Goal: Transaction & Acquisition: Purchase product/service

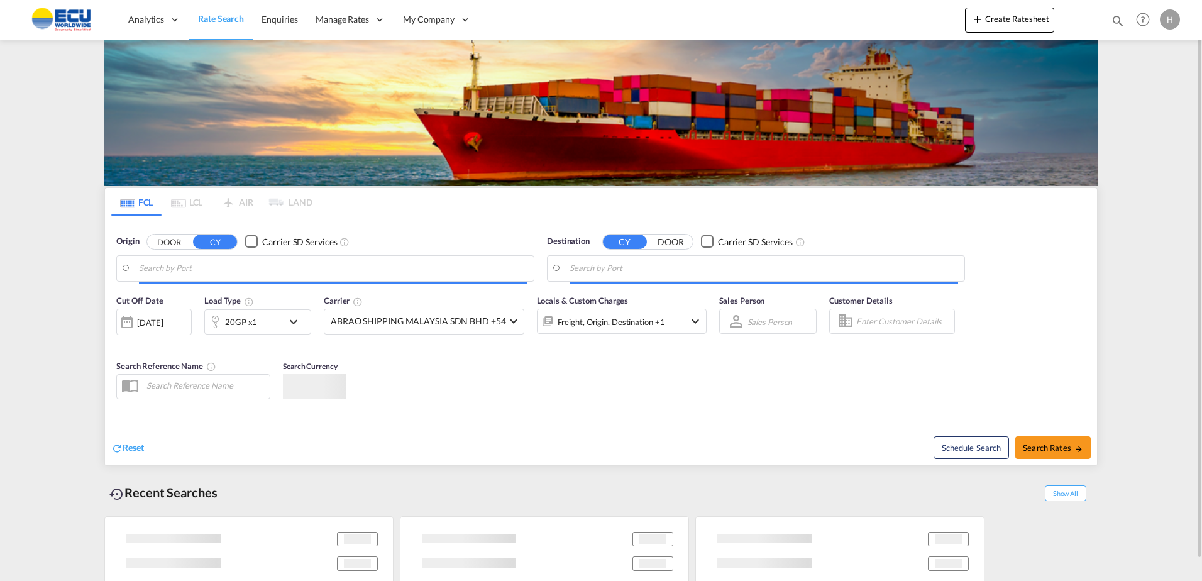
type input "[GEOGRAPHIC_DATA], [GEOGRAPHIC_DATA]"
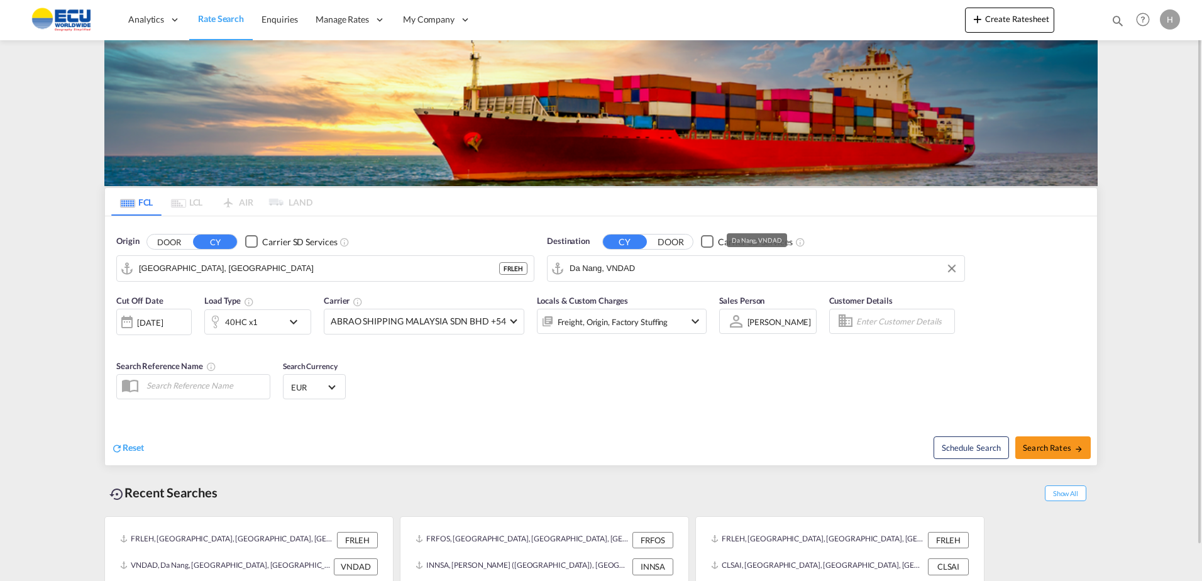
click at [661, 252] on div "Destination CY DOOR Carrier SD Services Da Nang, VNDAD" at bounding box center [756, 258] width 418 height 47
click at [663, 262] on input "Da Nang, VNDAD" at bounding box center [748, 268] width 356 height 19
type input "ù"
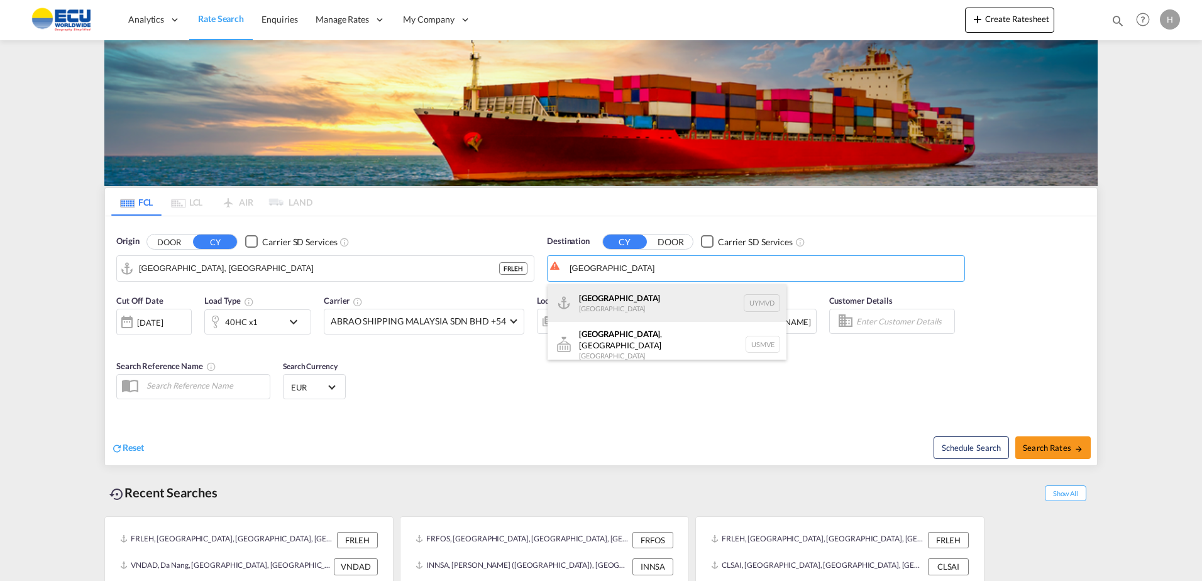
click at [644, 294] on div "[GEOGRAPHIC_DATA] [GEOGRAPHIC_DATA] UYMVD" at bounding box center [667, 303] width 239 height 38
type input "[GEOGRAPHIC_DATA], UYMVD"
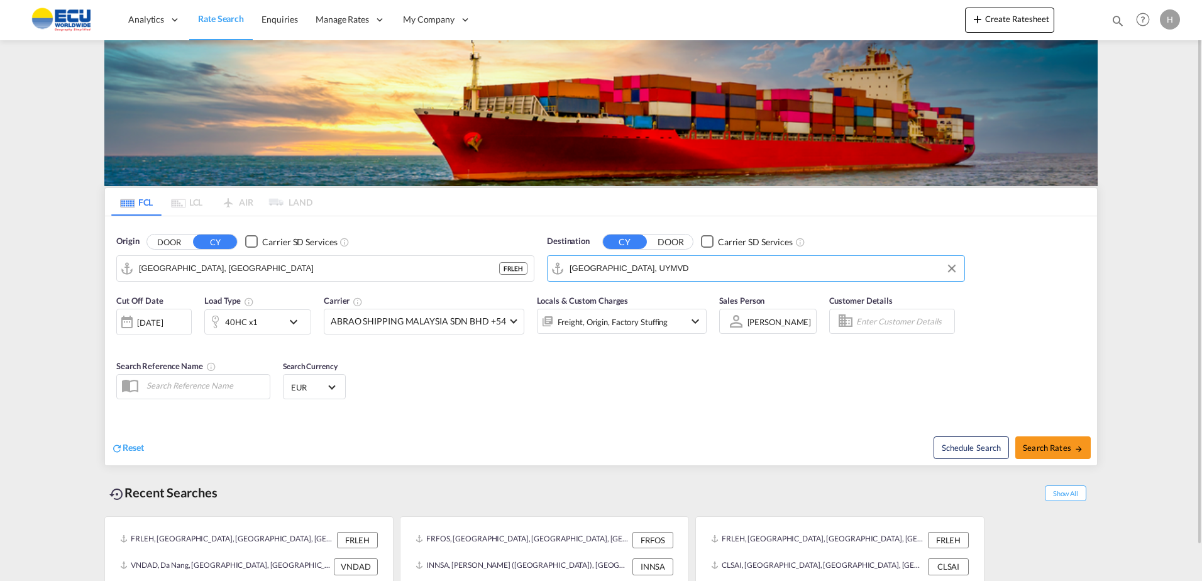
click at [287, 326] on md-icon "icon-chevron-down" at bounding box center [296, 321] width 21 height 15
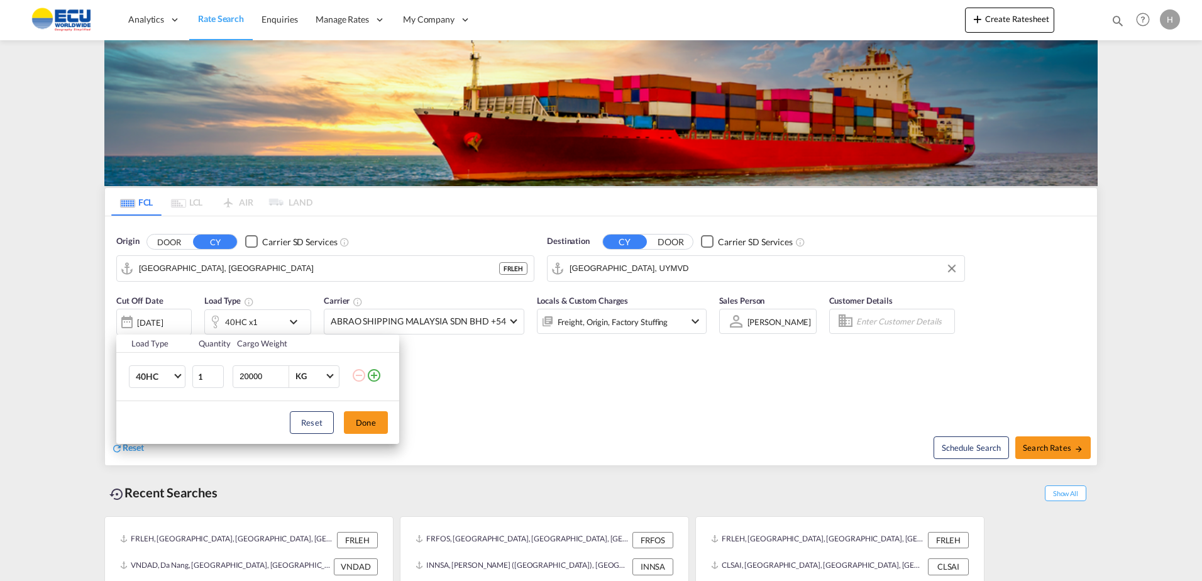
click at [517, 377] on div "Load Type Quantity Cargo Weight 40HC 20GP 40GP 40HC 45HC 20RE 40RE 40HR 20OT 40…" at bounding box center [601, 290] width 1202 height 581
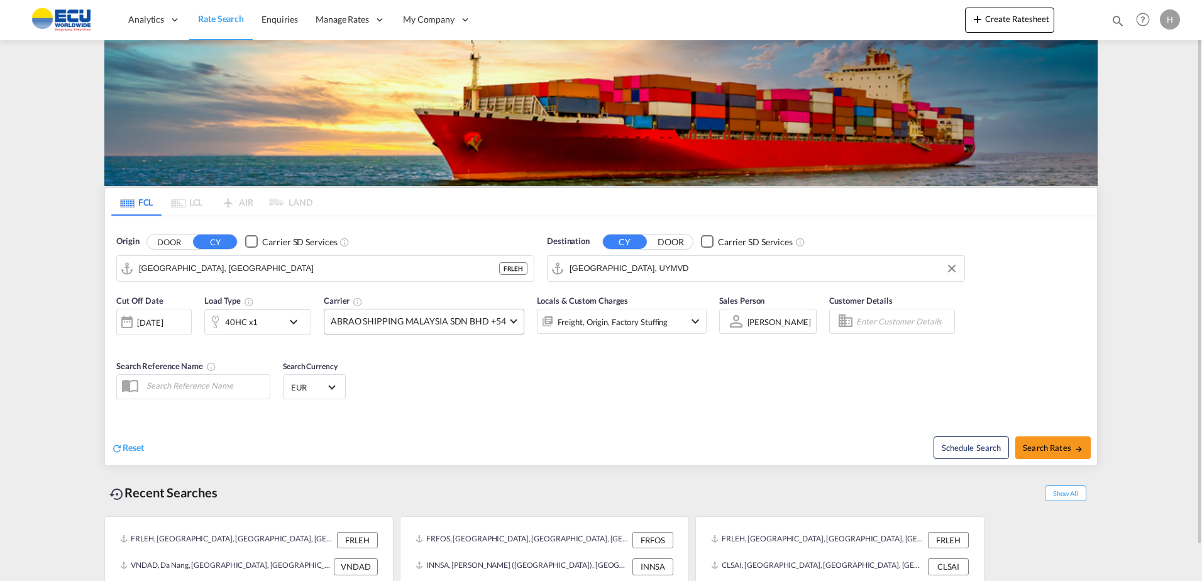
click at [456, 325] on span "ABRAO SHIPPING MALAYSIA SDN BHD +54" at bounding box center [418, 321] width 175 height 13
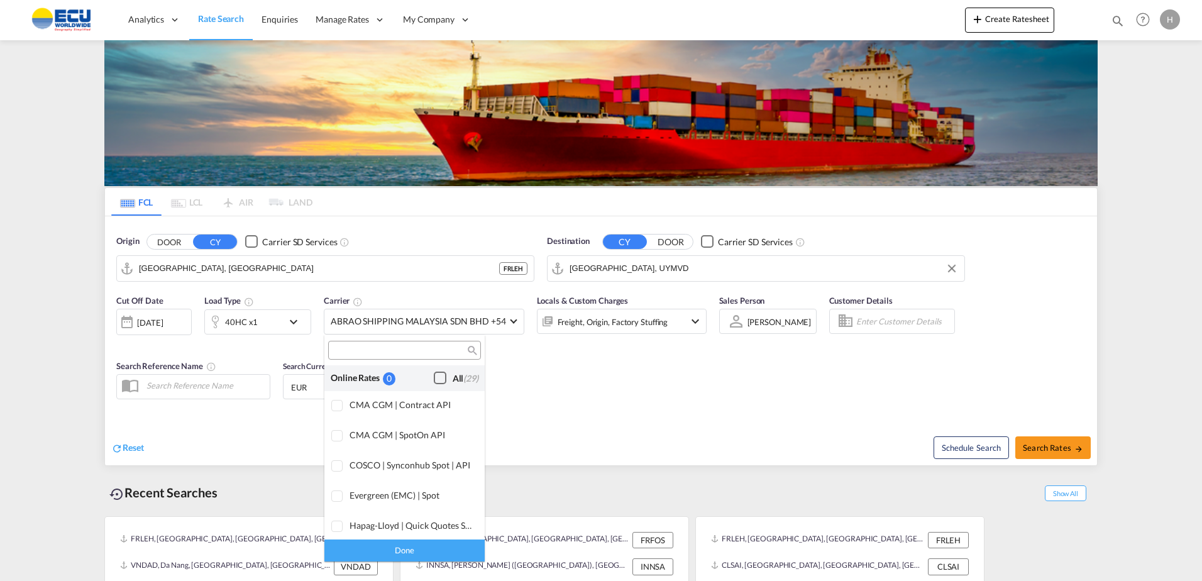
click at [434, 376] on div "Checkbox No Ink" at bounding box center [440, 378] width 13 height 13
click at [419, 545] on div "Done" at bounding box center [404, 550] width 160 height 22
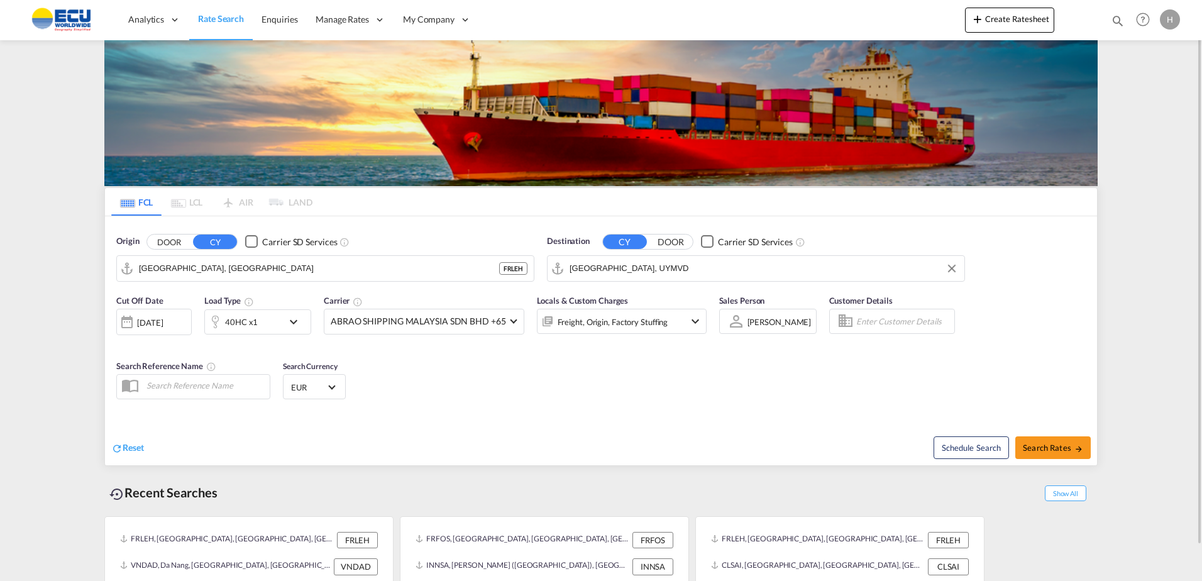
click at [612, 433] on div "Schedule Search Search Rates" at bounding box center [850, 441] width 493 height 48
click at [1071, 447] on span "Search Rates" at bounding box center [1053, 448] width 60 height 10
type input "FRLEH to UYMVD / [DATE]"
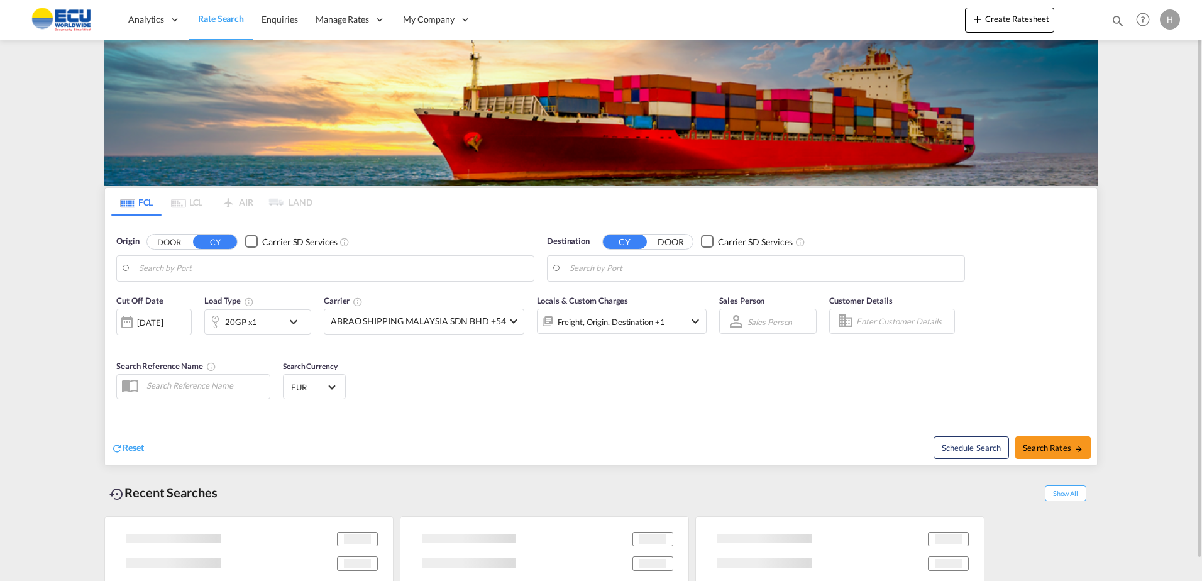
type input "Antwerp, BEANR"
type input "Taoyuan, TWTYN"
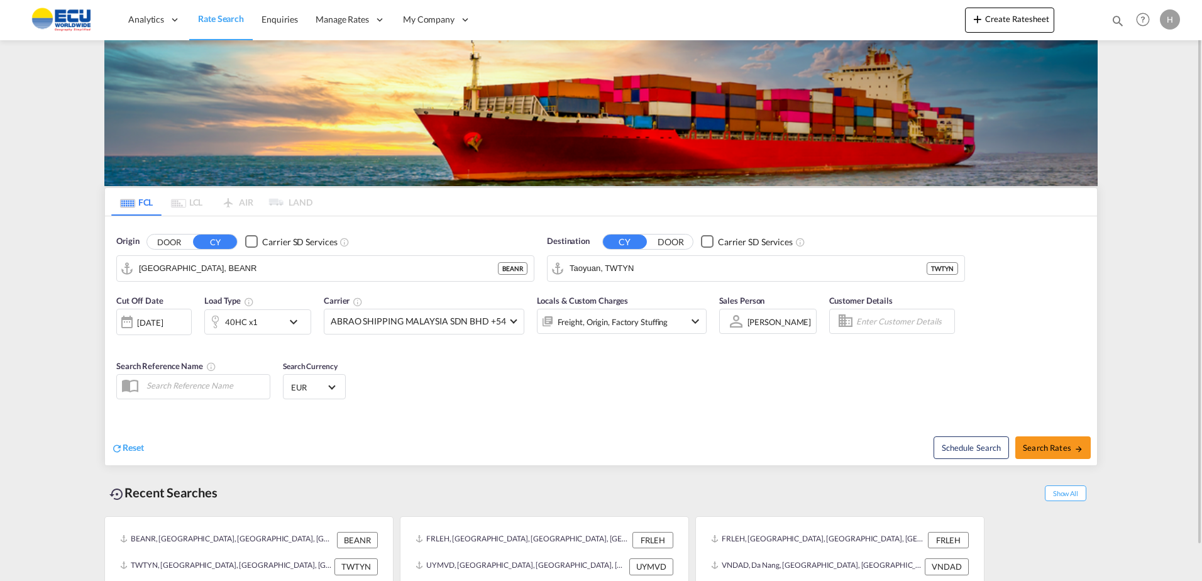
click at [272, 310] on div "40HC x1" at bounding box center [244, 321] width 78 height 25
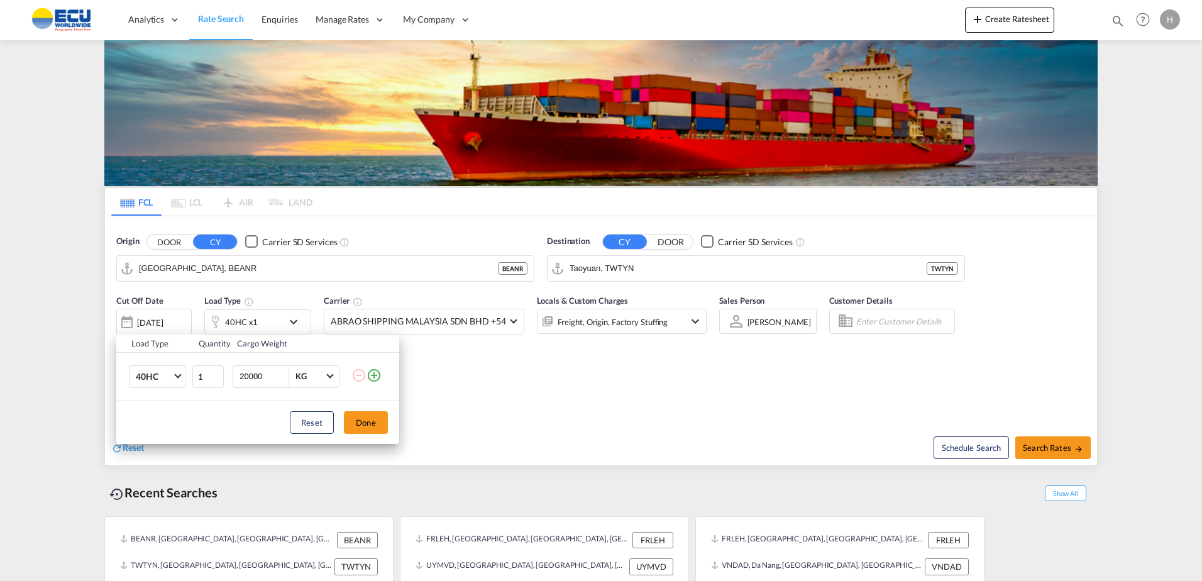
click at [291, 272] on div "Load Type Quantity Cargo Weight 40HC 20GP 40GP 40HC 45HC 20RE 40RE 40HR 20OT 40…" at bounding box center [601, 290] width 1202 height 581
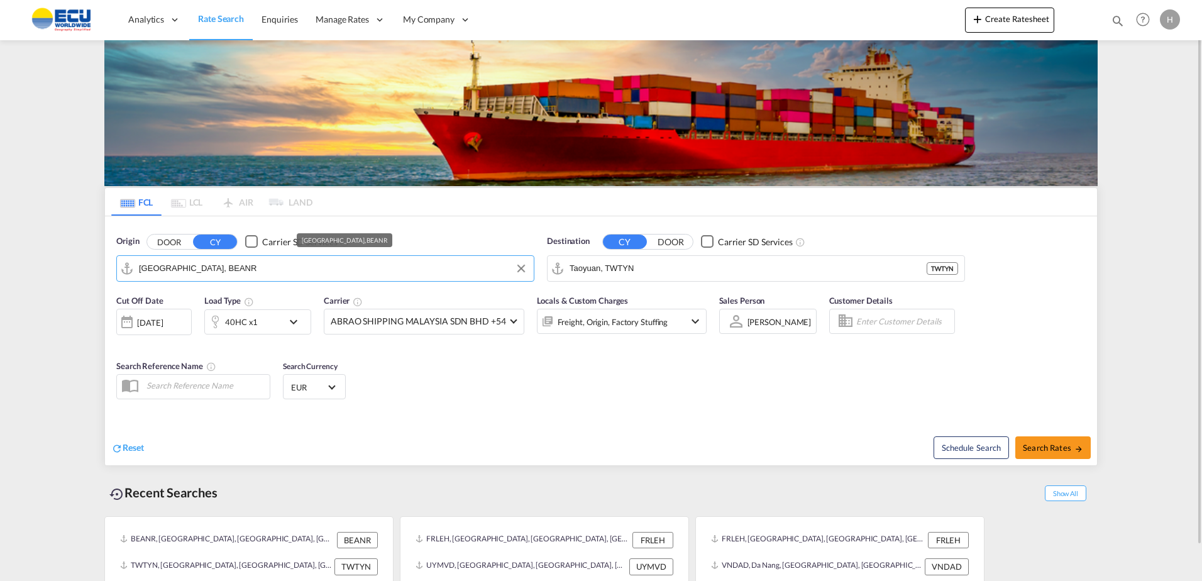
click at [299, 269] on input "Antwerp, BEANR" at bounding box center [333, 268] width 389 height 19
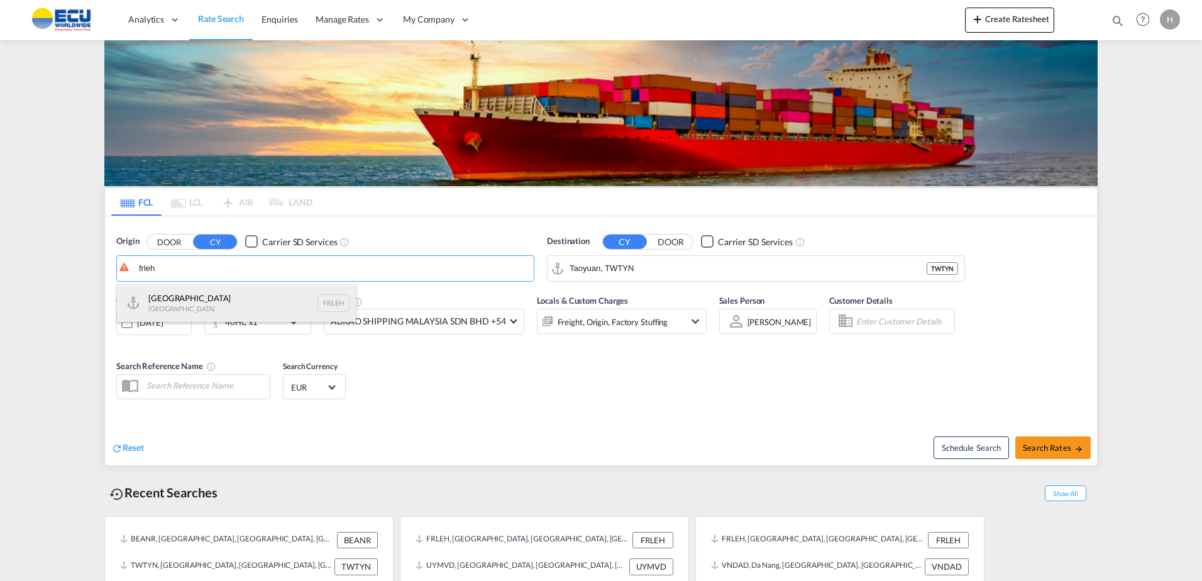
click at [232, 301] on div "Le Havre France FRLEH" at bounding box center [236, 303] width 239 height 38
type input "[GEOGRAPHIC_DATA], [GEOGRAPHIC_DATA]"
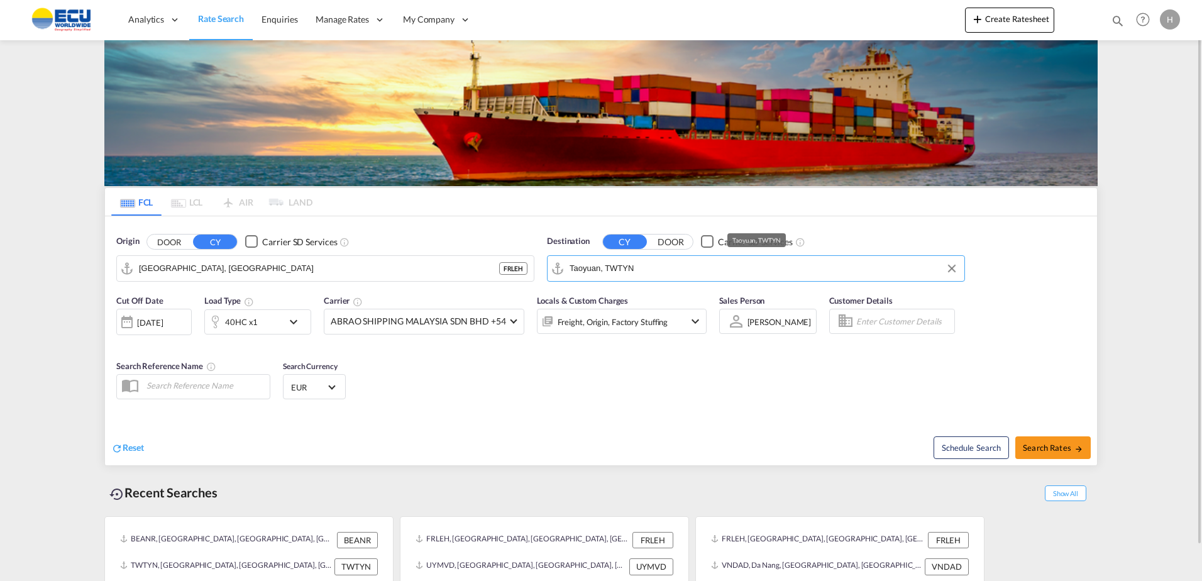
click at [681, 262] on input "Taoyuan, TWTYN" at bounding box center [764, 268] width 389 height 19
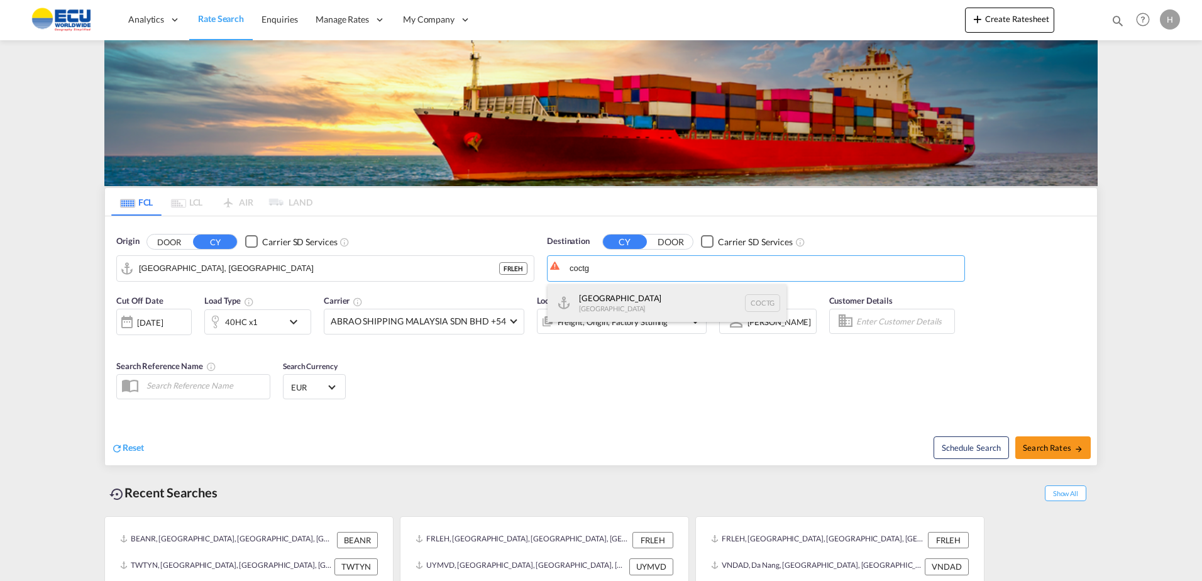
click at [626, 301] on div "Cartagena Colombia COCTG" at bounding box center [667, 303] width 239 height 38
type input "Cartagena, COCTG"
click at [615, 383] on div "Cut Off Date 06 Oct 2025 06/10/2025 Load Type 40HC x1 Carrier ABRAO SHIPPING MA…" at bounding box center [601, 349] width 992 height 123
click at [414, 323] on span "ABRAO SHIPPING MALAYSIA SDN BHD +54" at bounding box center [418, 321] width 175 height 13
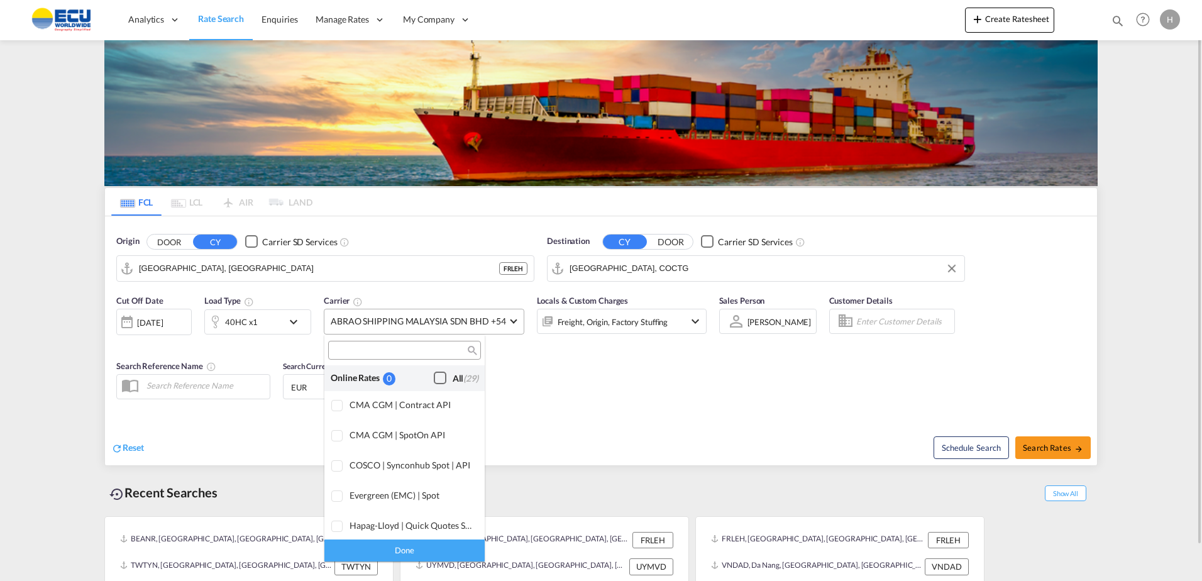
click at [434, 380] on div "Checkbox No Ink" at bounding box center [440, 378] width 13 height 13
click at [438, 551] on div "Done" at bounding box center [404, 550] width 160 height 22
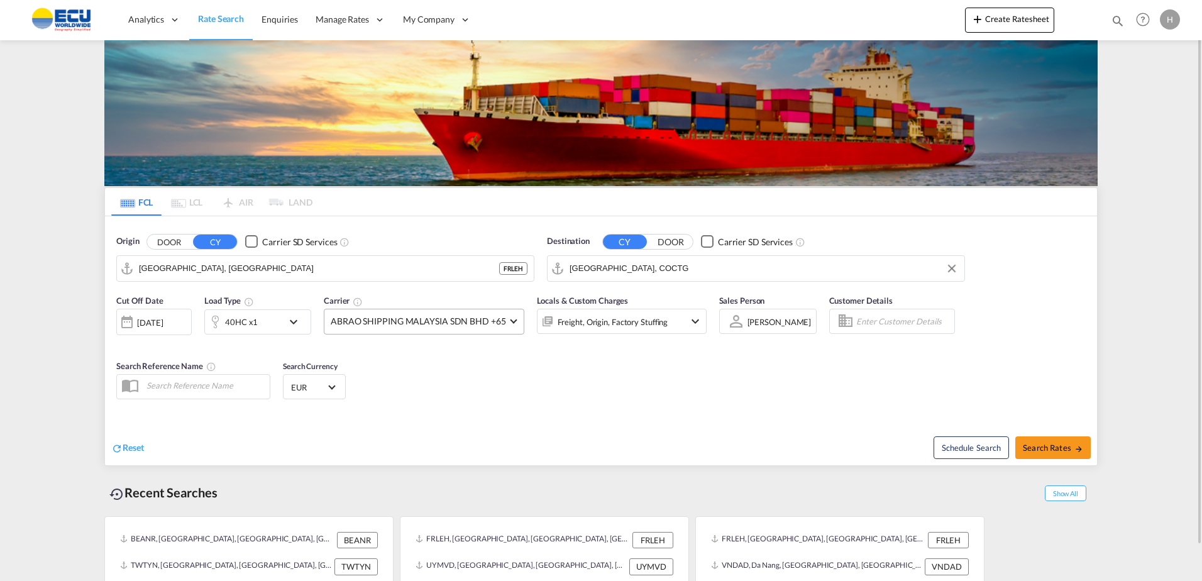
click at [532, 420] on div "Reset Schedule Search Search Rates" at bounding box center [601, 438] width 992 height 55
click at [1059, 441] on button "Search Rates" at bounding box center [1052, 447] width 75 height 23
type input "FRLEH to COCTG / 6 Oct 2025"
click at [403, 316] on span "ABRAO SHIPPING MALAYSIA SDN BHD +54" at bounding box center [418, 321] width 175 height 13
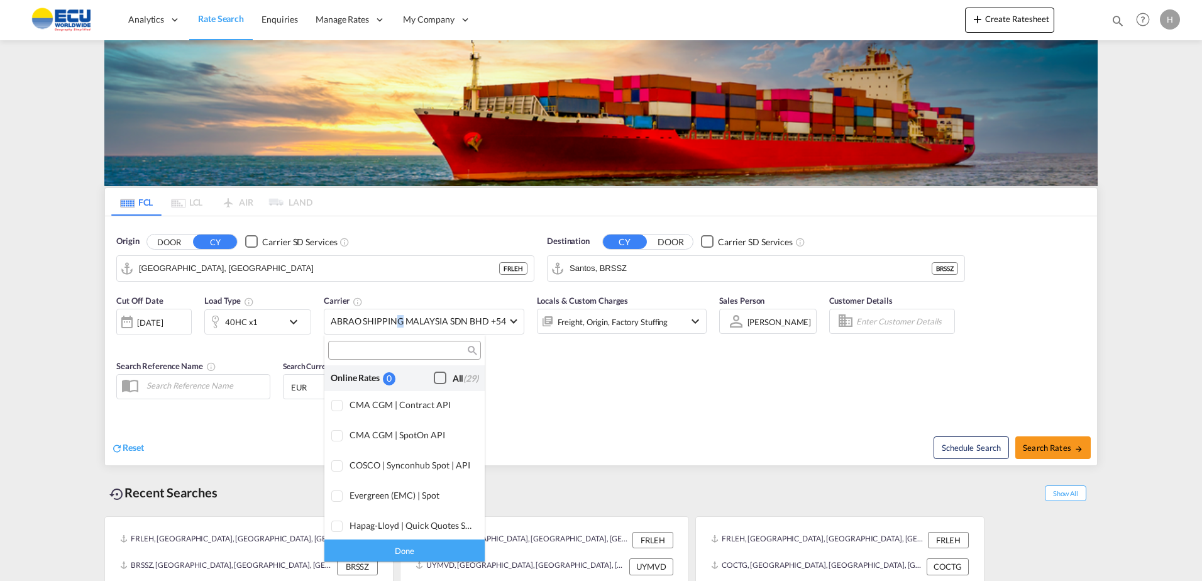
click at [438, 375] on div "Checkbox No Ink" at bounding box center [440, 378] width 13 height 13
click at [426, 550] on div "Done" at bounding box center [404, 550] width 160 height 22
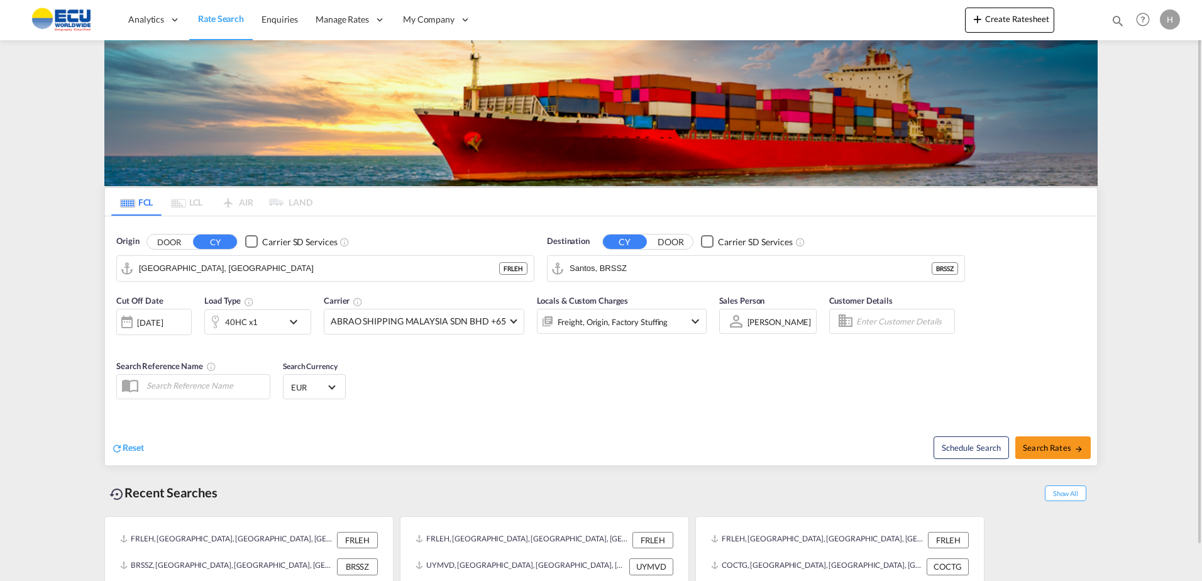
click at [563, 415] on div "Reset Schedule Search Search Rates" at bounding box center [601, 438] width 992 height 55
click at [679, 261] on input "Santos, BRSSZ" at bounding box center [764, 268] width 389 height 19
drag, startPoint x: 627, startPoint y: 307, endPoint x: 524, endPoint y: 337, distance: 106.8
click at [627, 306] on div "Sohar Oman OMSOH" at bounding box center [667, 303] width 239 height 38
type input "Sohar, OMSOH"
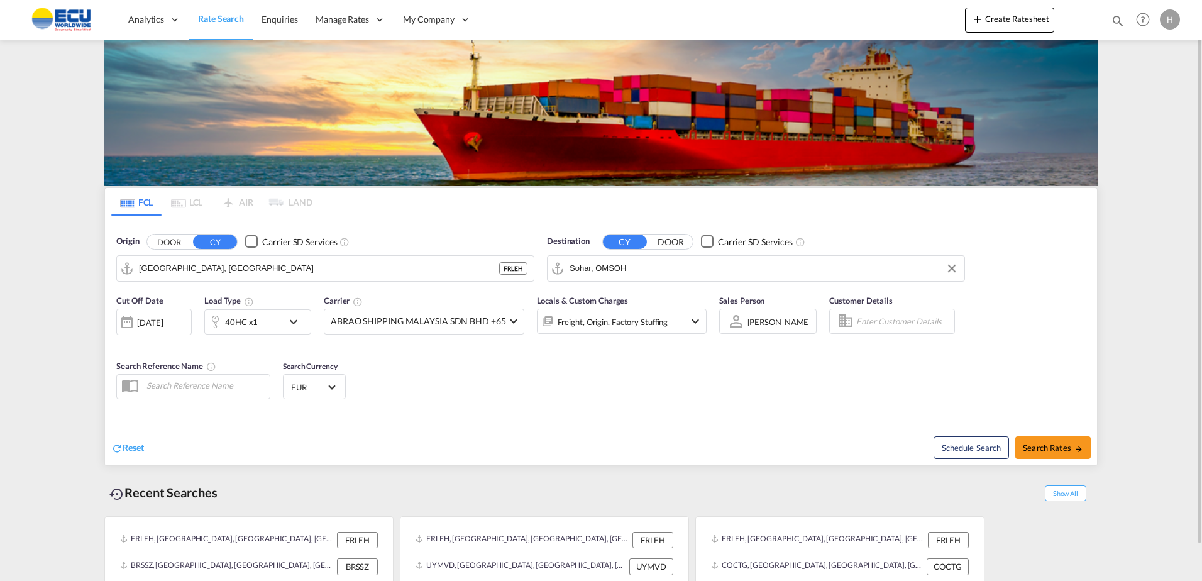
click at [287, 324] on md-icon "icon-chevron-down" at bounding box center [296, 321] width 21 height 15
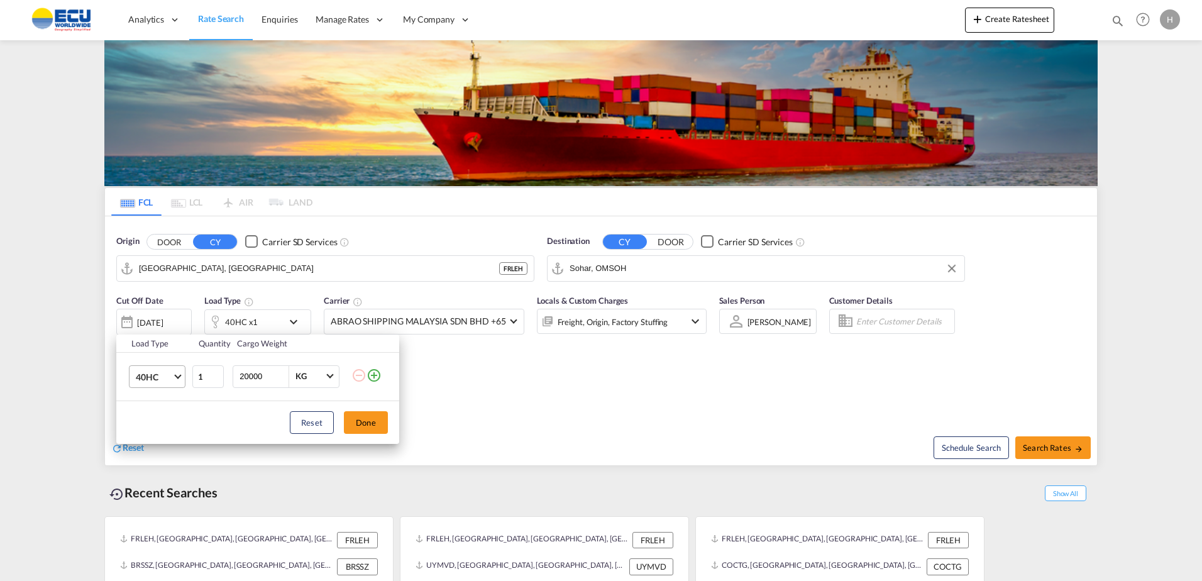
click at [154, 379] on span "40HC" at bounding box center [154, 377] width 36 height 13
click at [157, 320] on div "20GP" at bounding box center [147, 316] width 22 height 13
click at [363, 419] on button "Done" at bounding box center [366, 422] width 44 height 23
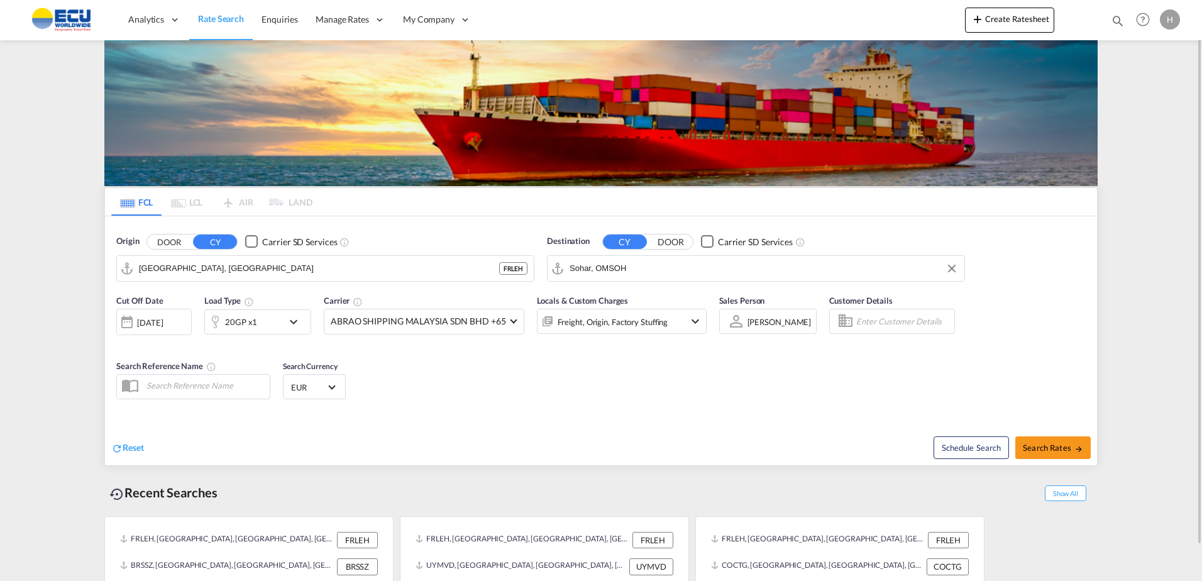
click at [467, 392] on div "Cut Off Date 06 Oct 2025 06/10/2025 Load Type 20GP x1 Carrier ABRAO SHIPPING MA…" at bounding box center [601, 349] width 992 height 123
click at [1054, 443] on span "Search Rates" at bounding box center [1053, 448] width 60 height 10
type input "FRLEH to OMSOH / 6 Oct 2025"
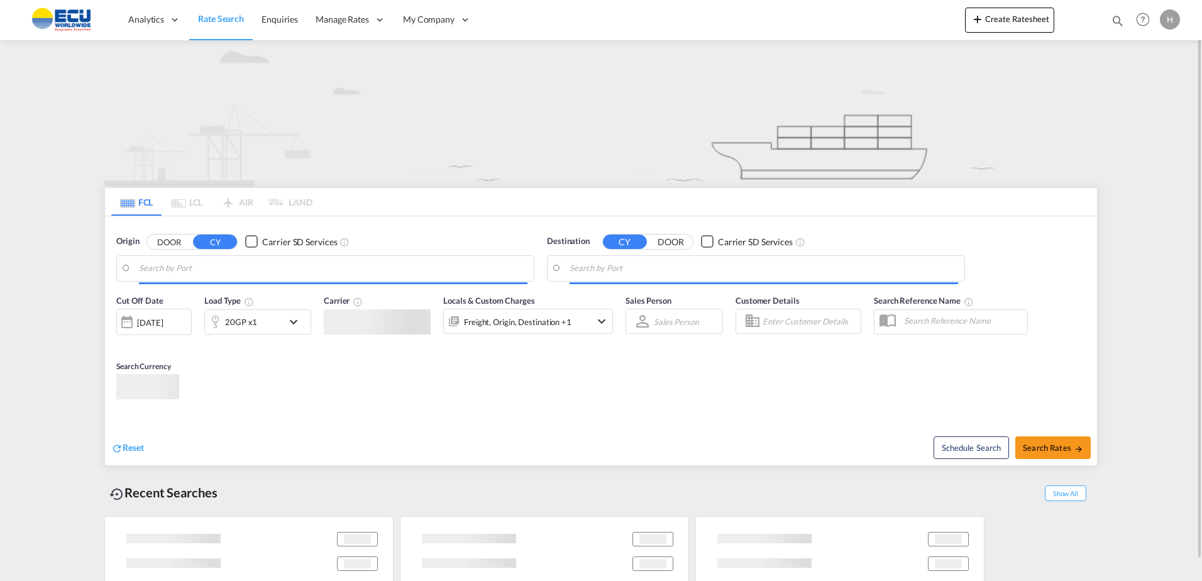
type input "[GEOGRAPHIC_DATA], [GEOGRAPHIC_DATA]"
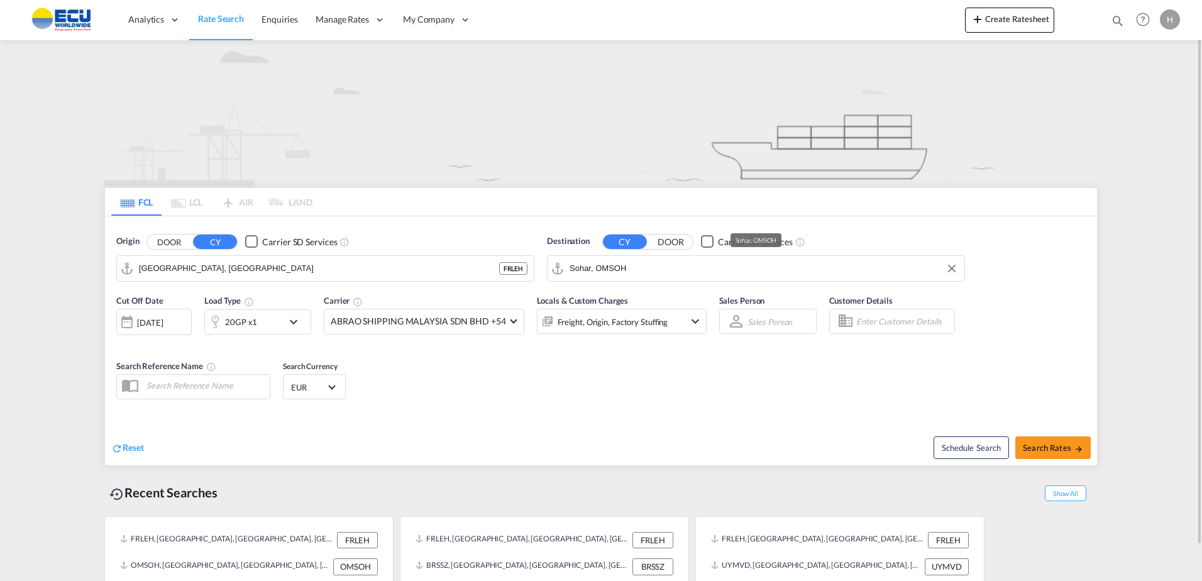
click at [653, 274] on input "Sohar, OMSOH" at bounding box center [764, 268] width 389 height 19
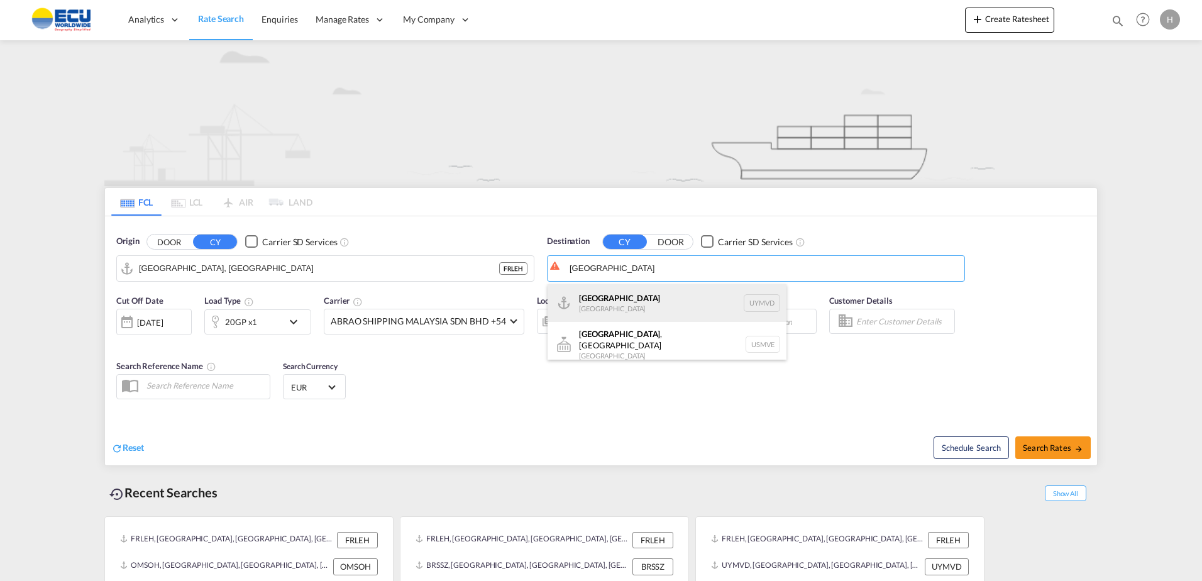
click at [605, 304] on div "[GEOGRAPHIC_DATA] [GEOGRAPHIC_DATA] UYMVD" at bounding box center [667, 303] width 239 height 38
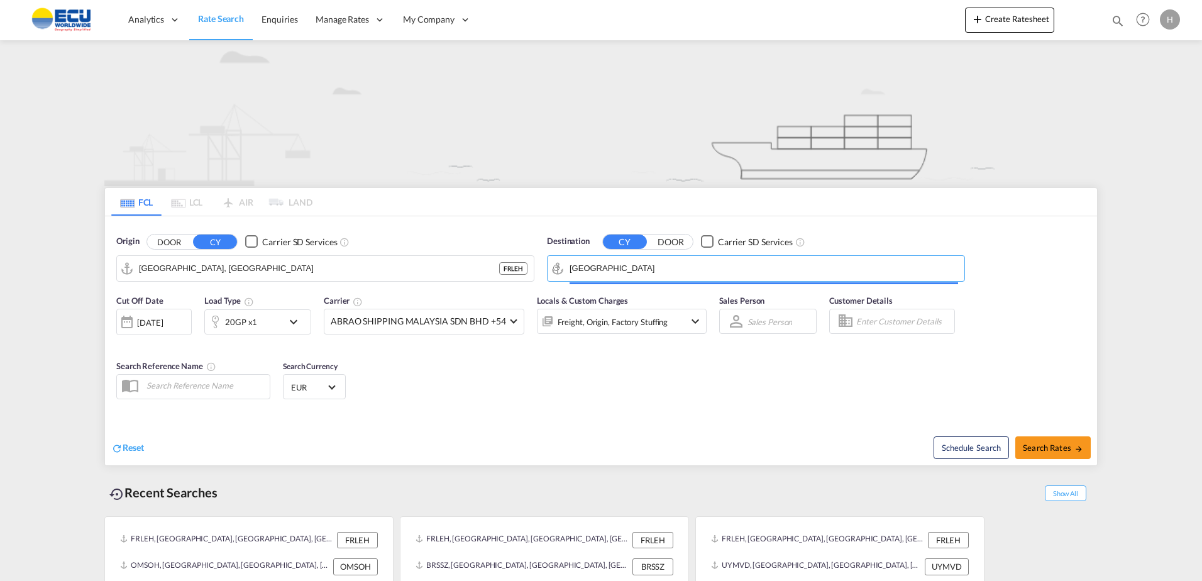
type input "[GEOGRAPHIC_DATA], UYMVD"
click at [254, 319] on div "20GP x1" at bounding box center [241, 322] width 32 height 18
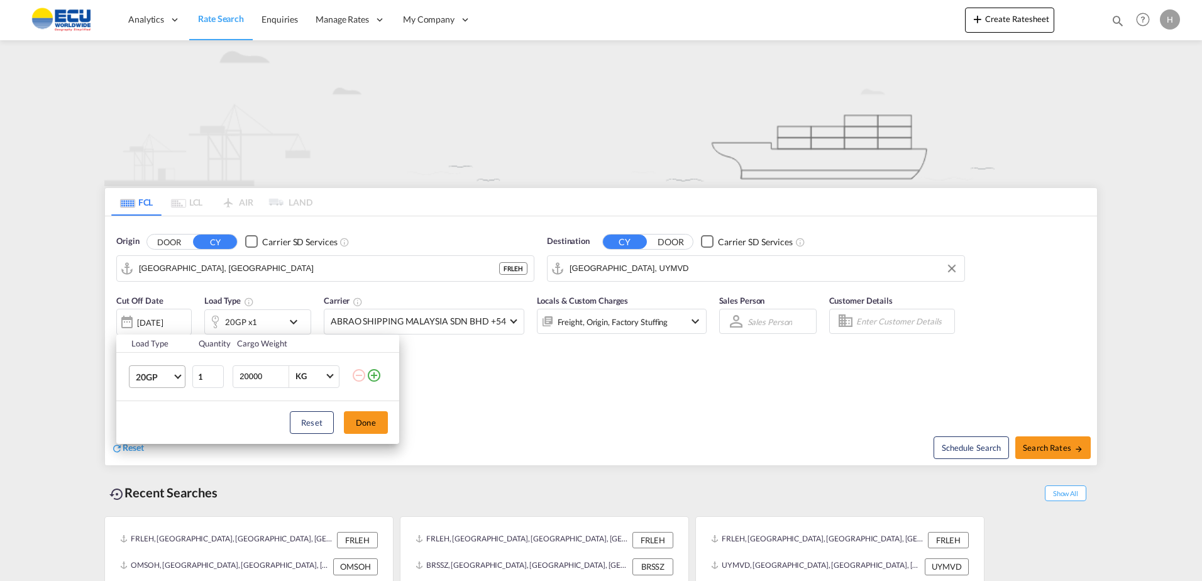
click at [171, 382] on span "20GP" at bounding box center [154, 377] width 36 height 13
click at [160, 398] on md-option "40GP" at bounding box center [169, 407] width 86 height 30
click at [377, 419] on button "Done" at bounding box center [366, 422] width 44 height 23
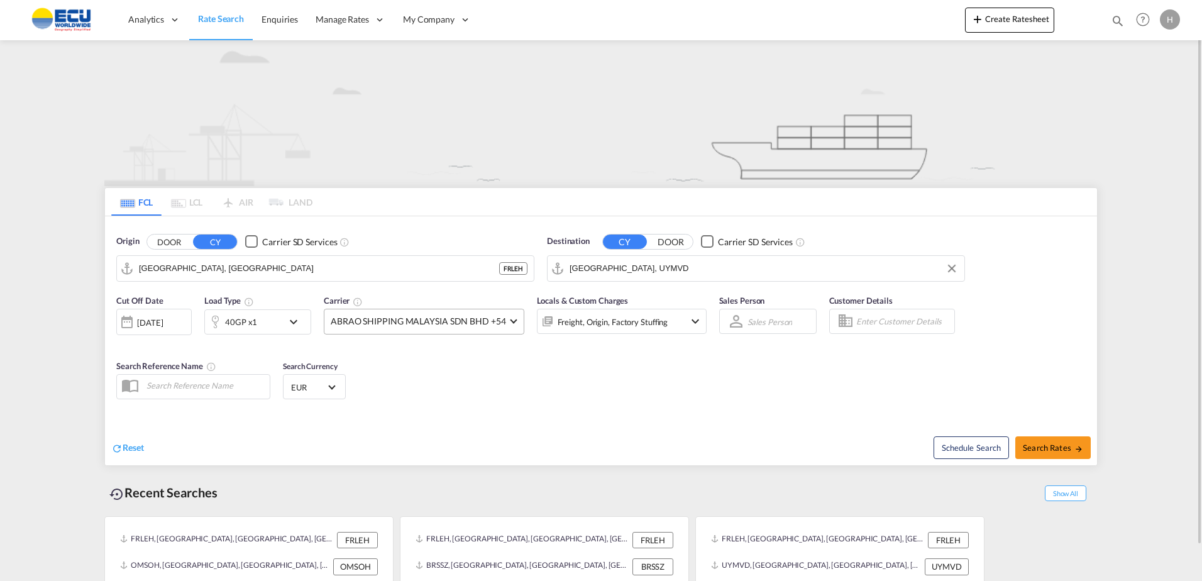
click at [455, 315] on span "ABRAO SHIPPING MALAYSIA SDN BHD +54" at bounding box center [418, 321] width 175 height 13
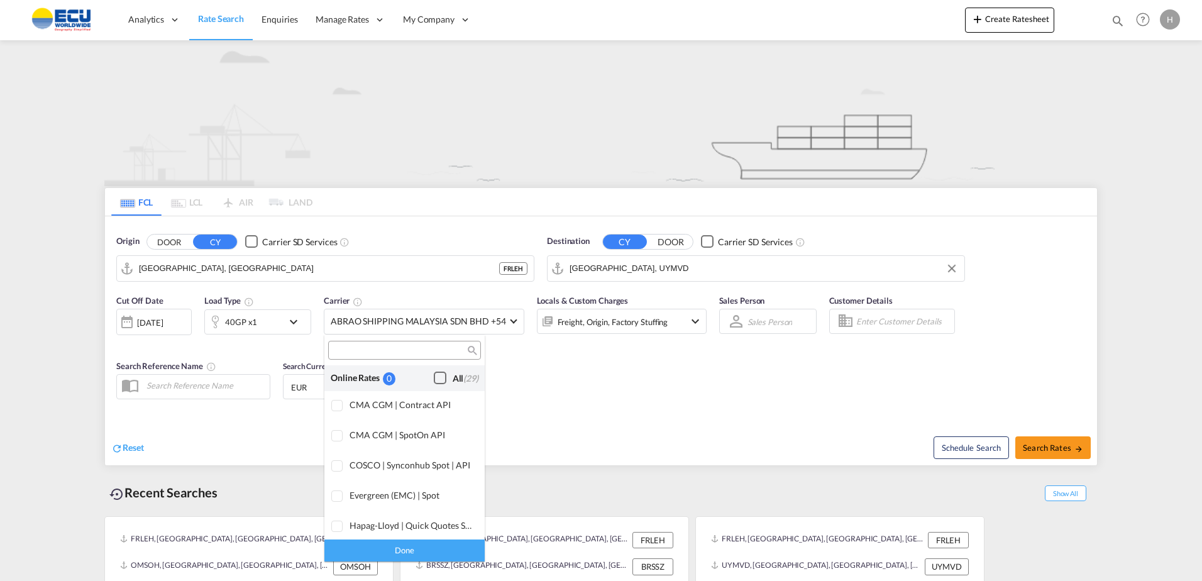
click at [434, 379] on div "Checkbox No Ink" at bounding box center [440, 378] width 13 height 13
click at [440, 548] on div "Done" at bounding box center [404, 550] width 160 height 22
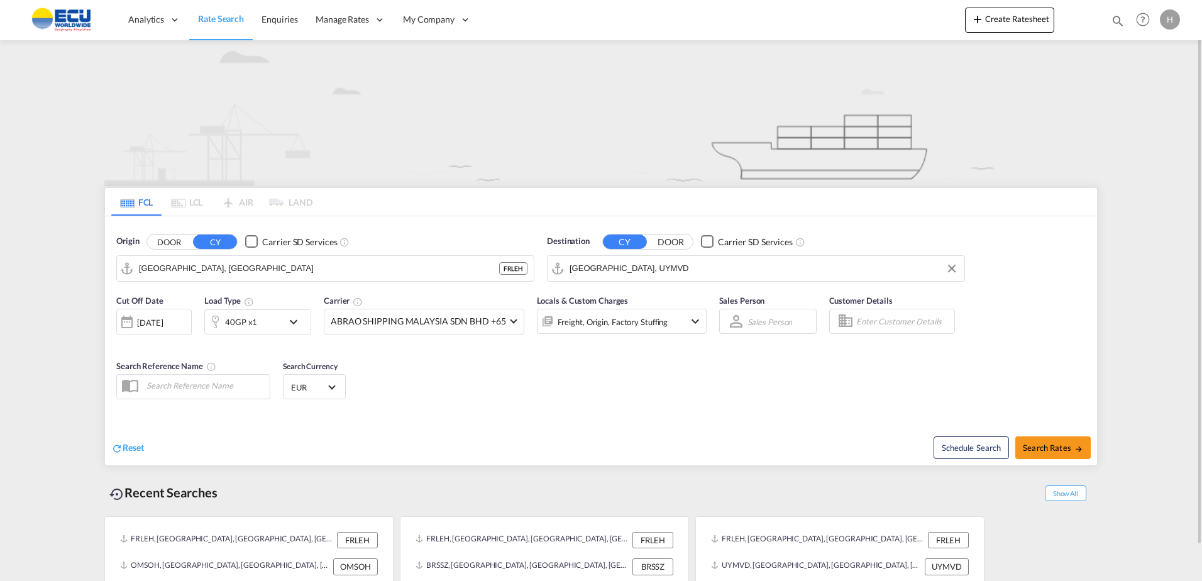
click at [560, 417] on div "Reset Schedule Search Search Rates" at bounding box center [601, 438] width 992 height 55
click at [1050, 446] on span "Search Rates" at bounding box center [1053, 448] width 60 height 10
type input "FRLEH to UYMVD / [DATE]"
